Goal: Transaction & Acquisition: Purchase product/service

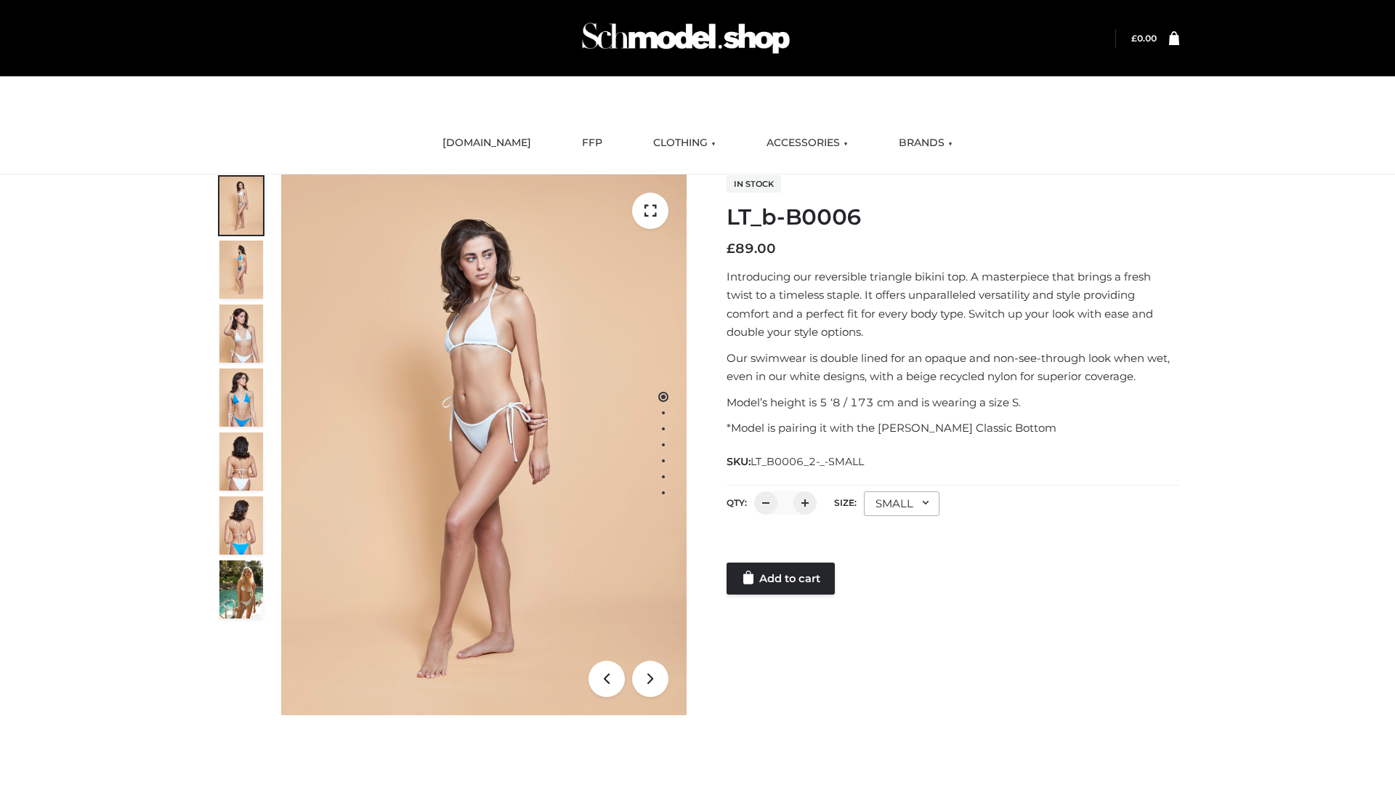
click at [782, 578] on link "Add to cart" at bounding box center [781, 578] width 108 height 32
